Goal: Find specific page/section: Find specific page/section

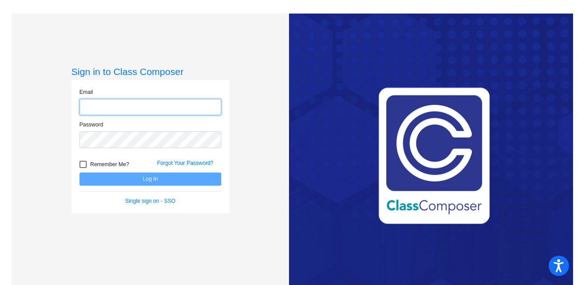
type input "[EMAIL_ADDRESS][DOMAIN_NAME]"
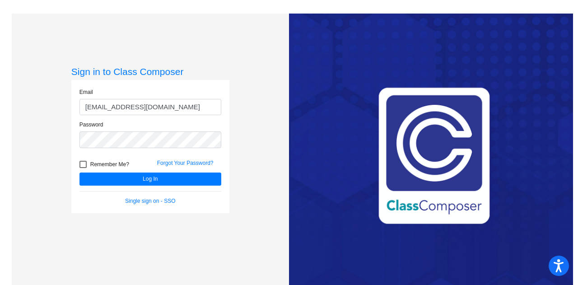
click at [180, 186] on form "Email [EMAIL_ADDRESS][DOMAIN_NAME] Password Remember Me? Forgot Your Password? …" at bounding box center [150, 146] width 142 height 117
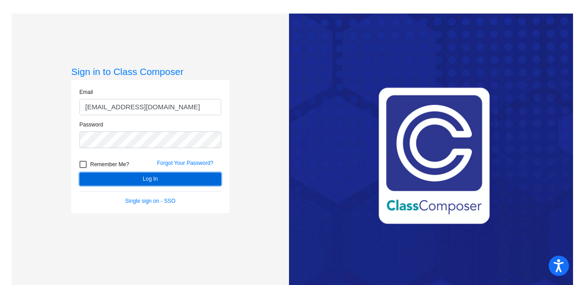
click at [173, 175] on button "Log In" at bounding box center [150, 178] width 142 height 13
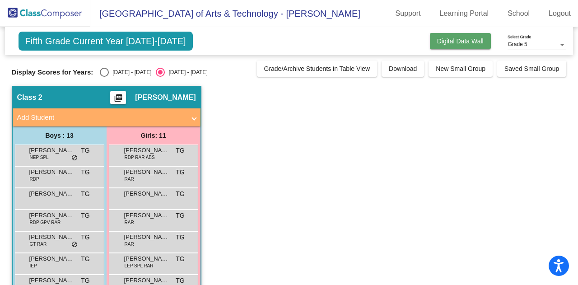
click at [477, 34] on button "Digital Data Wall" at bounding box center [460, 41] width 61 height 16
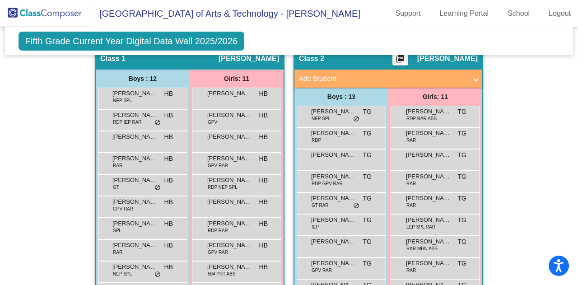
scroll to position [191, 0]
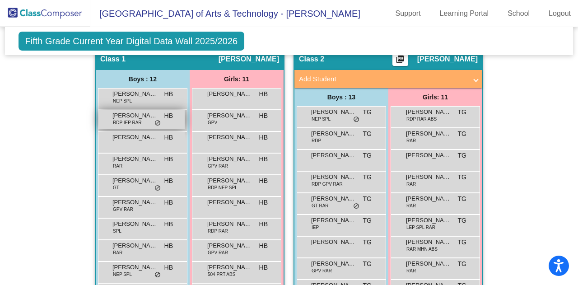
click at [122, 119] on span "RDP IEP RAR" at bounding box center [127, 122] width 29 height 7
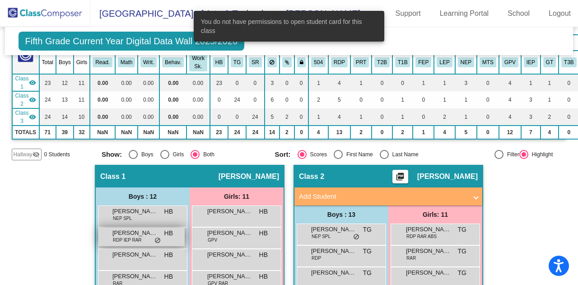
scroll to position [0, 0]
